Goal: Feedback & Contribution: Contribute content

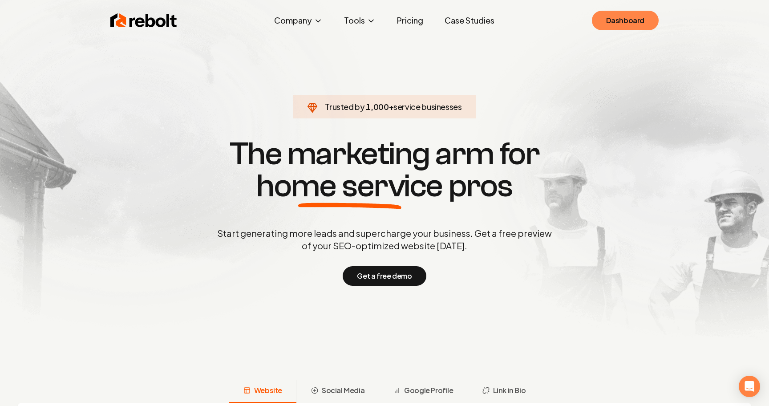
click at [613, 19] on link "Dashboard" at bounding box center [625, 21] width 67 height 20
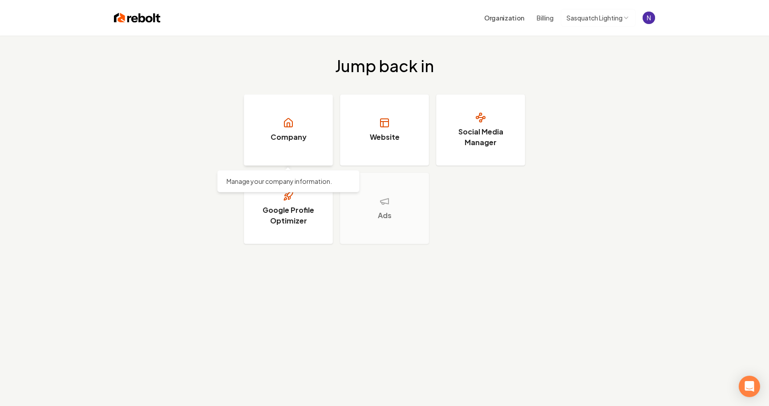
click at [297, 138] on h3 "Company" at bounding box center [289, 137] width 36 height 11
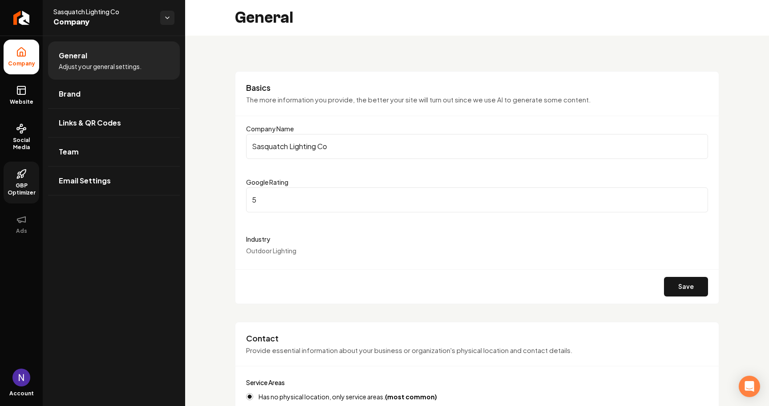
click at [24, 193] on span "GBP Optimizer" at bounding box center [22, 189] width 36 height 14
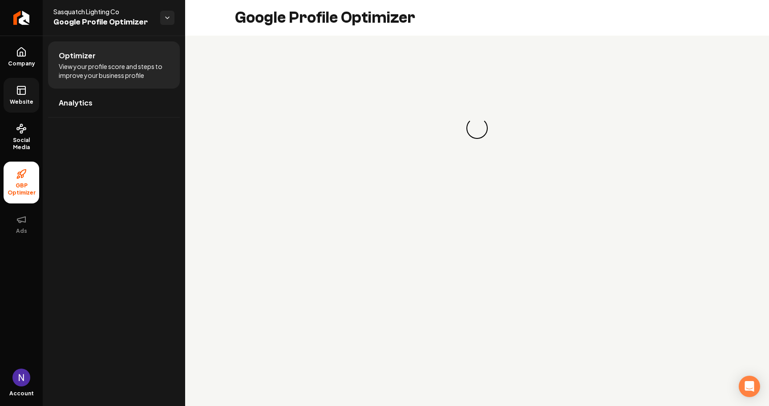
click at [21, 96] on link "Website" at bounding box center [22, 95] width 36 height 35
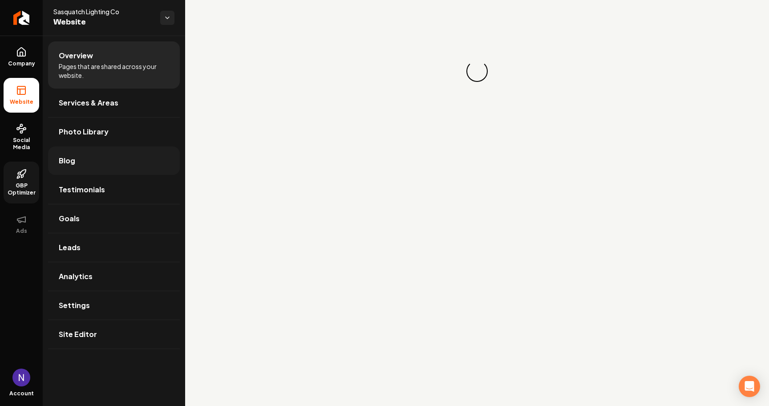
click at [113, 162] on link "Blog" at bounding box center [114, 160] width 132 height 28
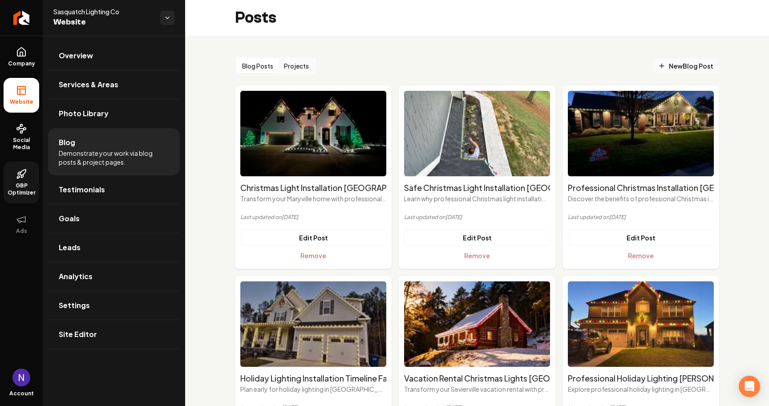
click at [690, 64] on span "New Blog Post" at bounding box center [686, 65] width 55 height 9
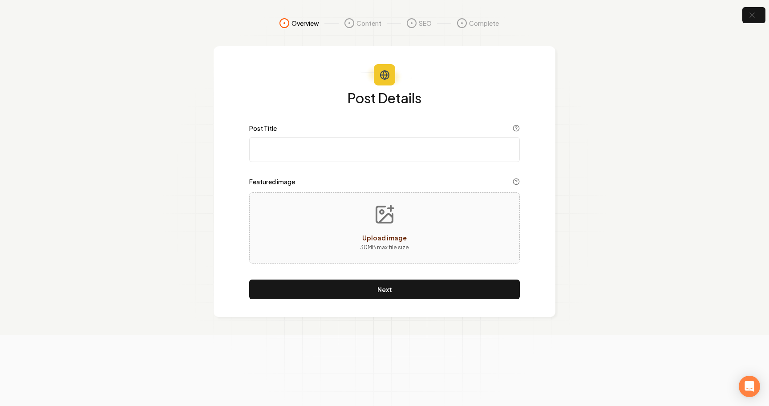
click at [346, 154] on input "Post Title" at bounding box center [384, 149] width 271 height 25
paste input "Sevierville Restaurants & Shops: Holiday Lighting That Attracts Customers"
type input "Sevierville Restaurants & Shops: Holiday Lighting That Attracts Customers"
click at [386, 213] on icon "Upload image" at bounding box center [384, 214] width 21 height 21
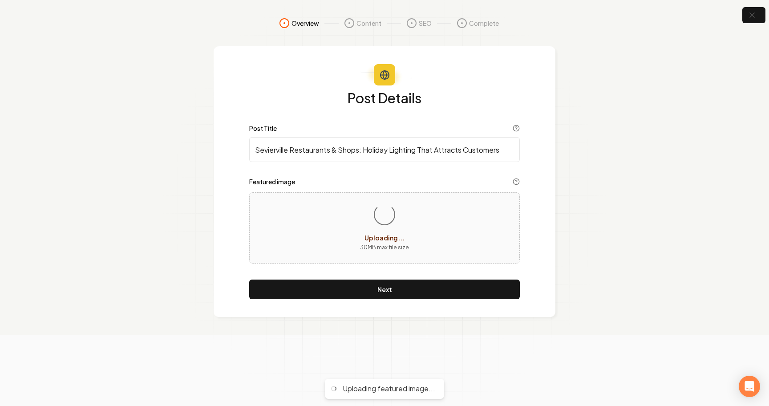
click at [678, 2] on section "Overview Content SEO Complete Post Details Post Title Sevierville Restaurants &…" at bounding box center [384, 167] width 769 height 335
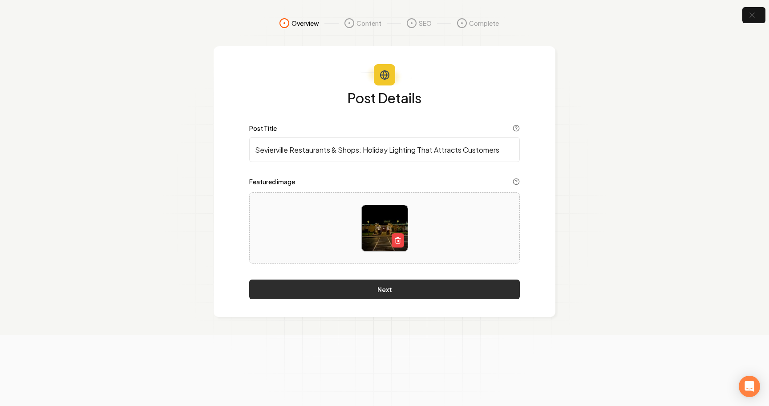
click at [366, 290] on button "Next" at bounding box center [384, 290] width 271 height 20
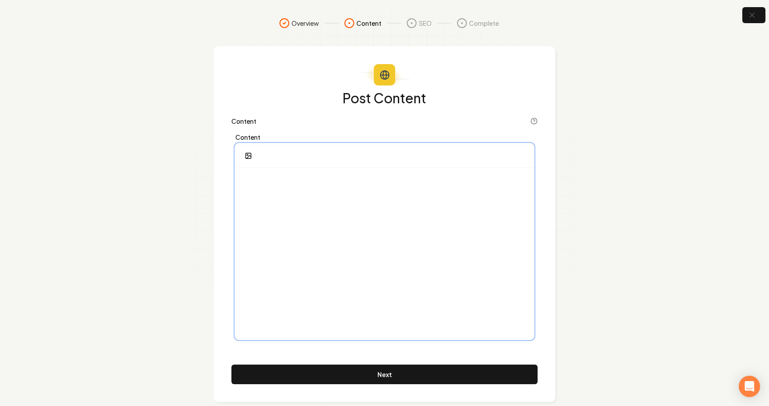
click at [324, 207] on div at bounding box center [384, 253] width 297 height 171
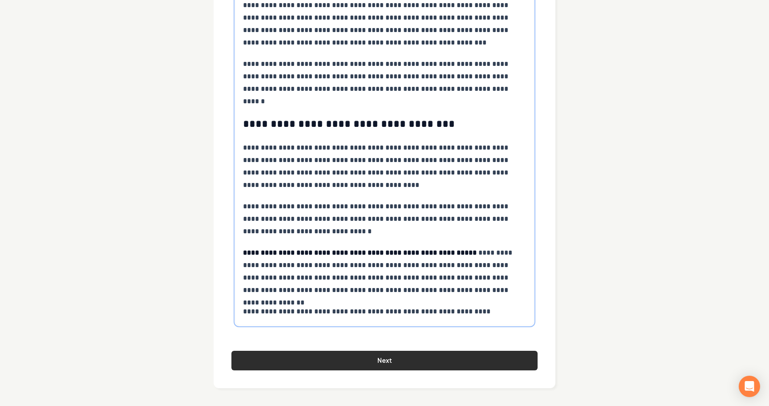
scroll to position [2443, 0]
click at [342, 357] on button "Next" at bounding box center [385, 361] width 306 height 20
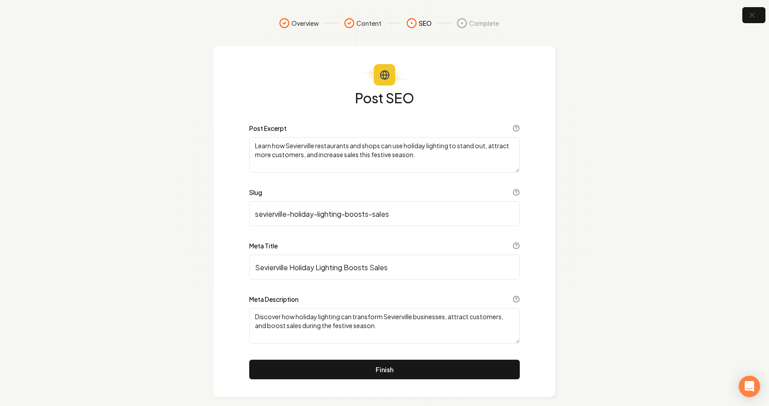
scroll to position [0, 0]
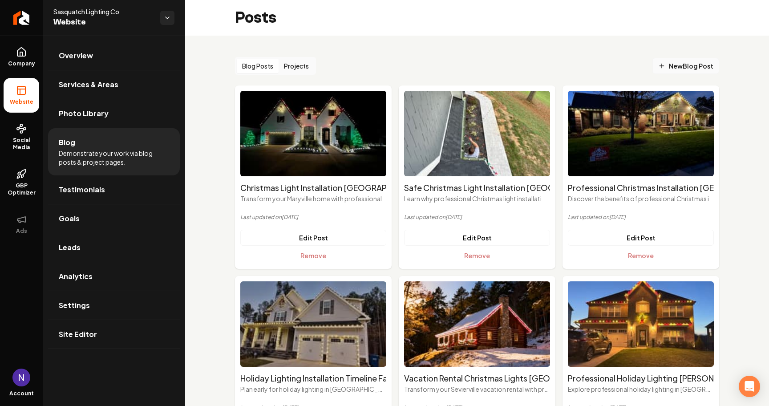
click at [704, 69] on span "New Blog Post" at bounding box center [686, 65] width 55 height 9
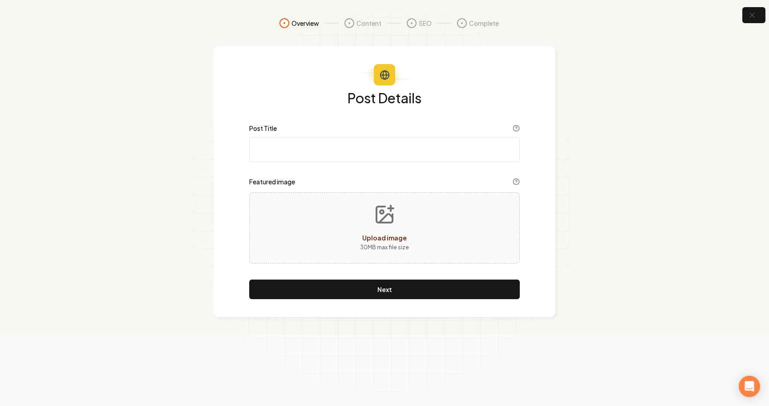
click at [297, 153] on input "Post Title" at bounding box center [384, 149] width 271 height 25
paste input "Sevierville Restaurants & Shops: Holiday Lighting That Attracts Customers"
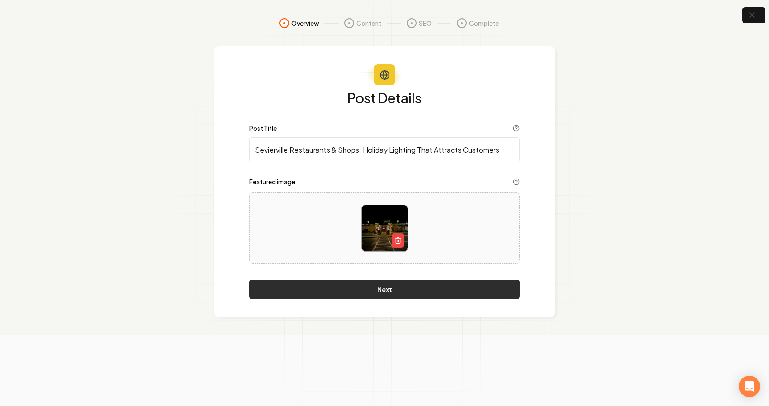
type input "Sevierville Restaurants & Shops: Holiday Lighting That Attracts Customers"
click at [385, 291] on button "Next" at bounding box center [384, 290] width 271 height 20
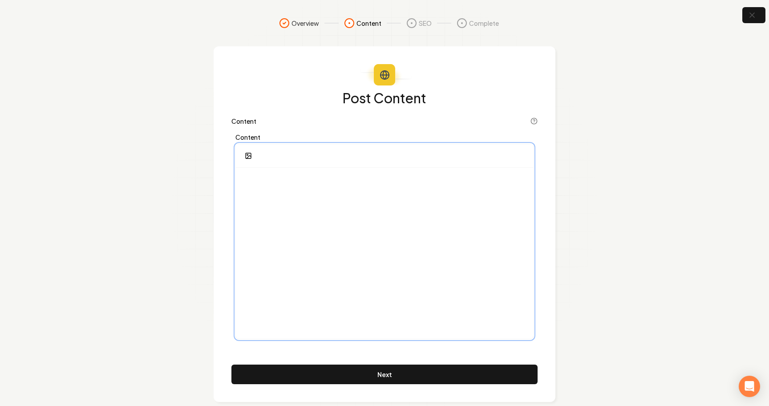
click at [292, 191] on div at bounding box center [384, 253] width 297 height 171
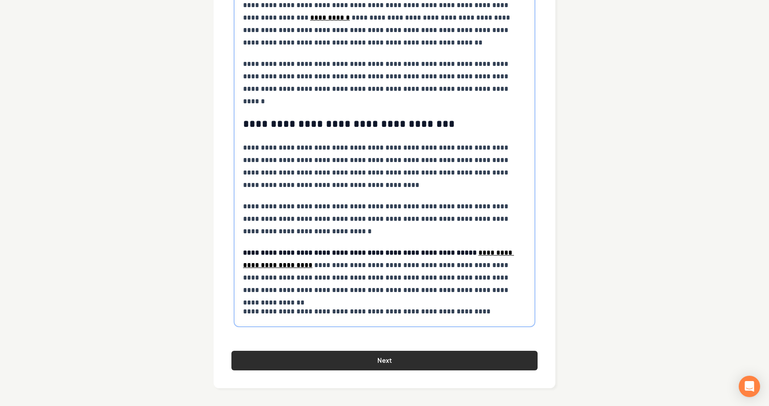
scroll to position [2443, 0]
click at [354, 365] on button "Next" at bounding box center [385, 361] width 306 height 20
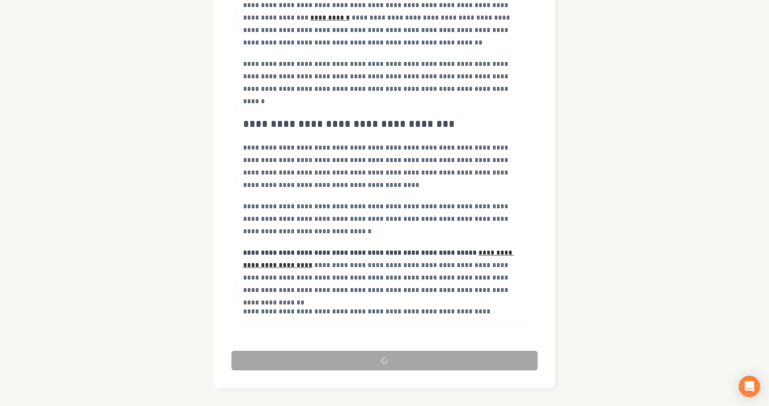
scroll to position [9, 0]
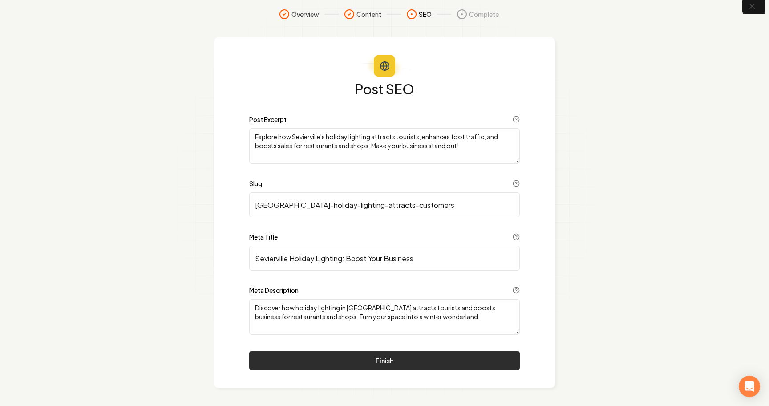
click at [380, 354] on button "Finish" at bounding box center [384, 361] width 271 height 20
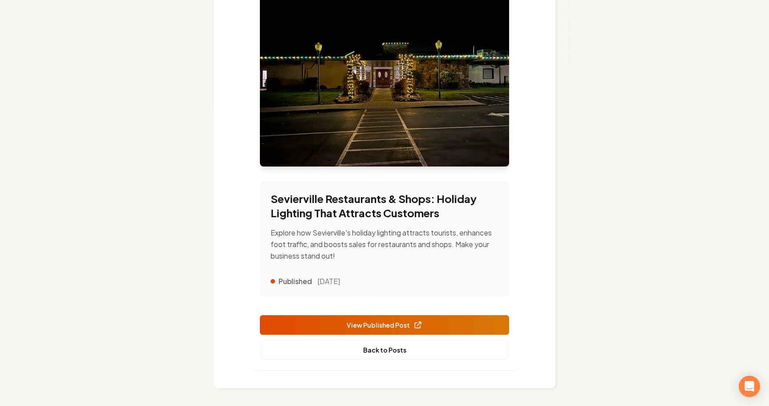
scroll to position [161, 0]
click at [379, 346] on link "Back to Posts" at bounding box center [384, 350] width 249 height 20
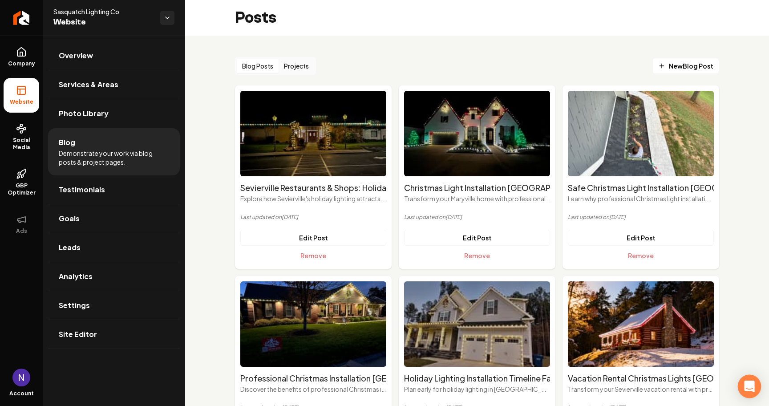
click at [748, 397] on body "Company Website Social Media GBP Optimizer Ads Account Sasquatch Lighting Co We…" at bounding box center [384, 203] width 769 height 406
click at [747, 376] on body "Company Website Social Media GBP Optimizer Ads Account Sasquatch Lighting Co We…" at bounding box center [384, 203] width 769 height 406
click at [749, 389] on icon "Open Intercom Messenger" at bounding box center [750, 387] width 12 height 12
click at [742, 378] on div "Open Intercom Messenger" at bounding box center [748, 384] width 29 height 29
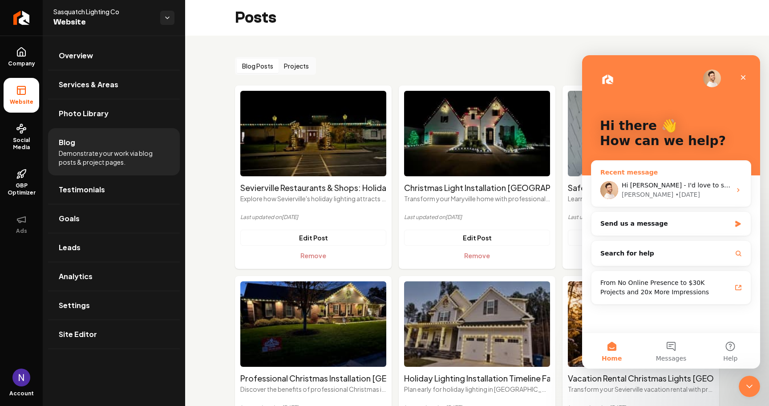
click at [675, 194] on div "• [DATE]" at bounding box center [687, 194] width 25 height 9
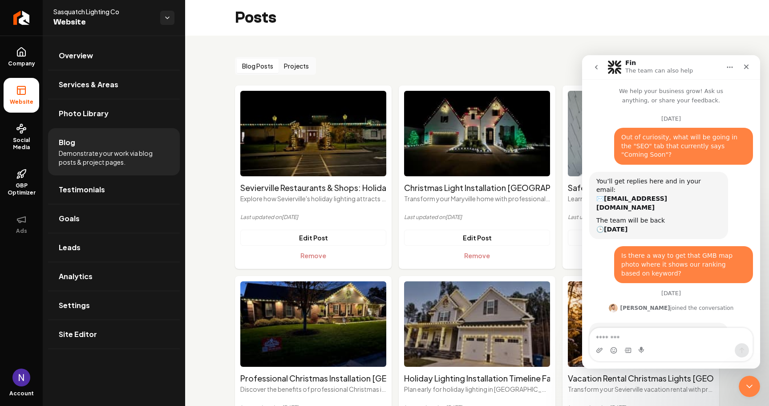
scroll to position [2655, 0]
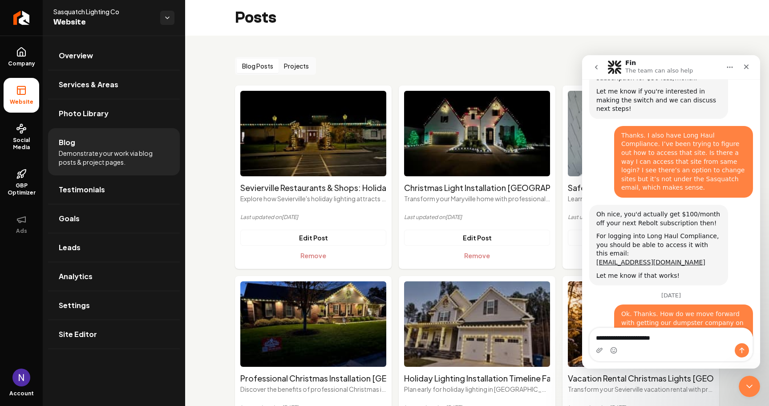
type textarea "**********"
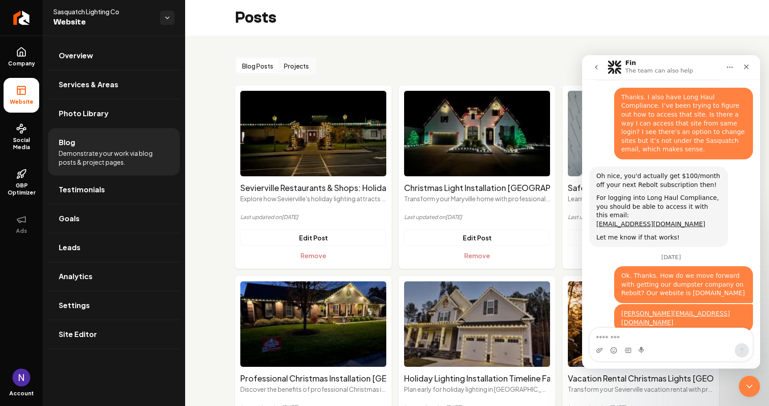
click at [747, 67] on icon "Close" at bounding box center [747, 67] width 5 height 5
